Goal: Task Accomplishment & Management: Use online tool/utility

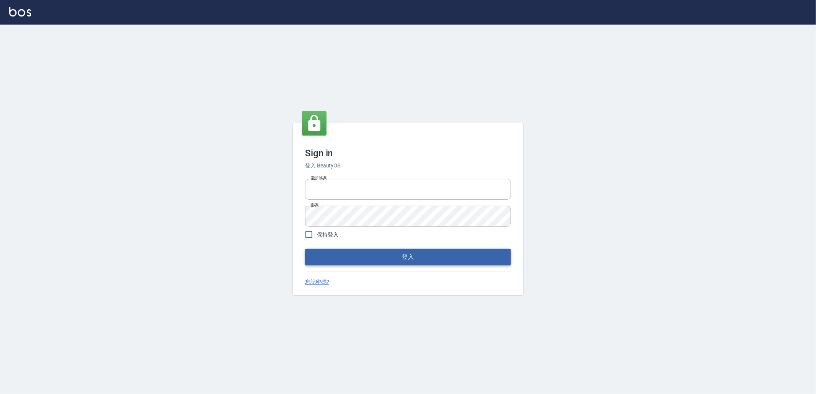
type input "0966699976"
click at [406, 250] on button "登入" at bounding box center [408, 257] width 206 height 16
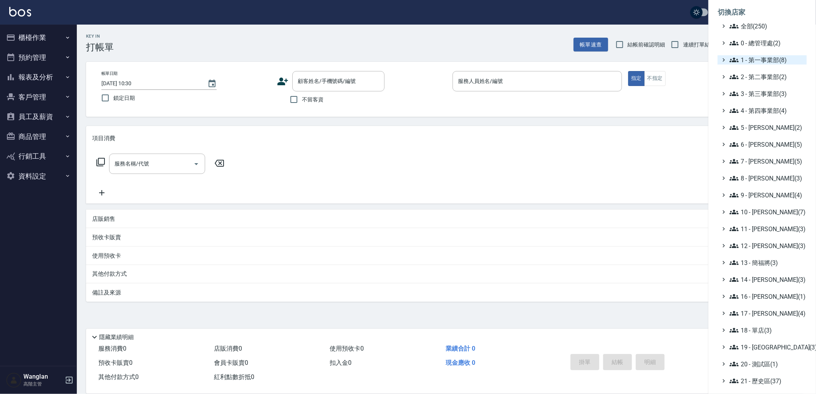
click at [743, 63] on span "1 - 第一事業部(8)" at bounding box center [766, 59] width 74 height 9
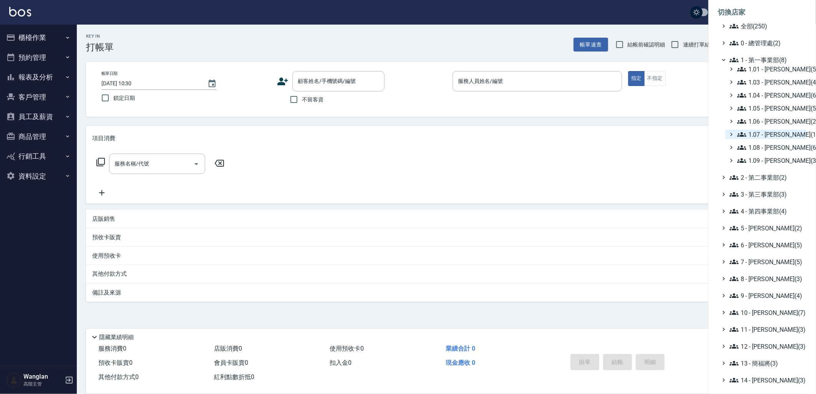
click at [777, 133] on span "1.07 - 蔡佳均(11)" at bounding box center [770, 134] width 66 height 9
